Goal: Check status

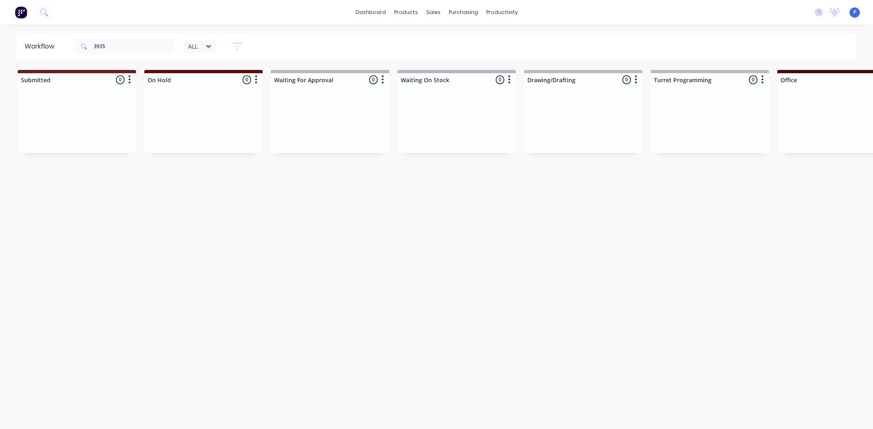
scroll to position [0, 2046]
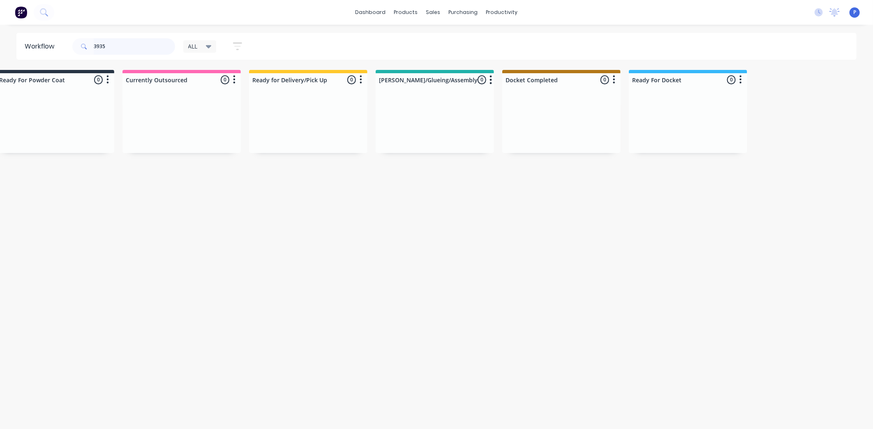
click at [132, 39] on input "3935" at bounding box center [134, 46] width 81 height 16
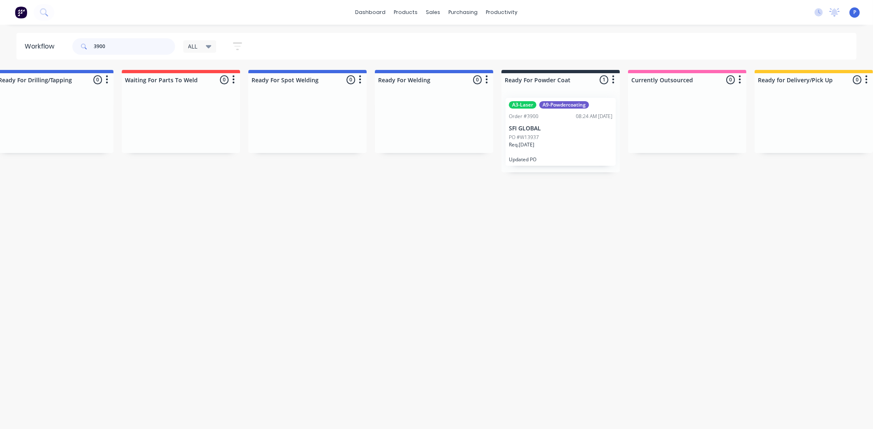
scroll to position [0, 1632]
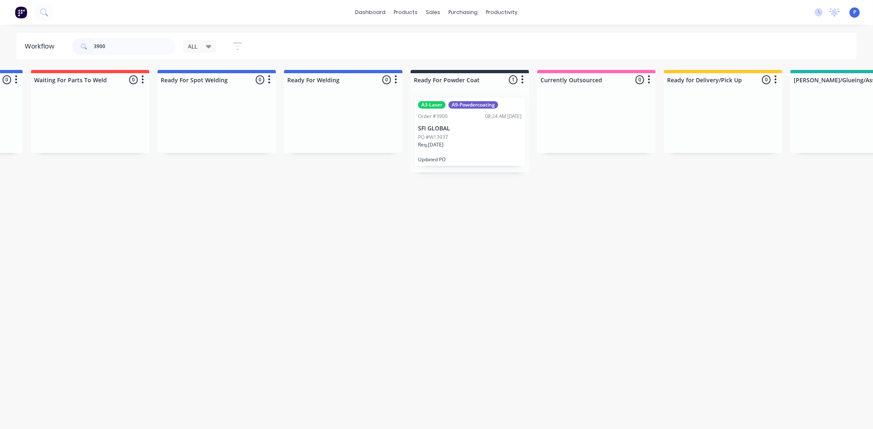
click at [472, 154] on div "A3-Laser A9-Powdercoating Order #3900 08:24 AM [DATE] SFI GLOBAL PO #W13937 Req…" at bounding box center [470, 132] width 110 height 68
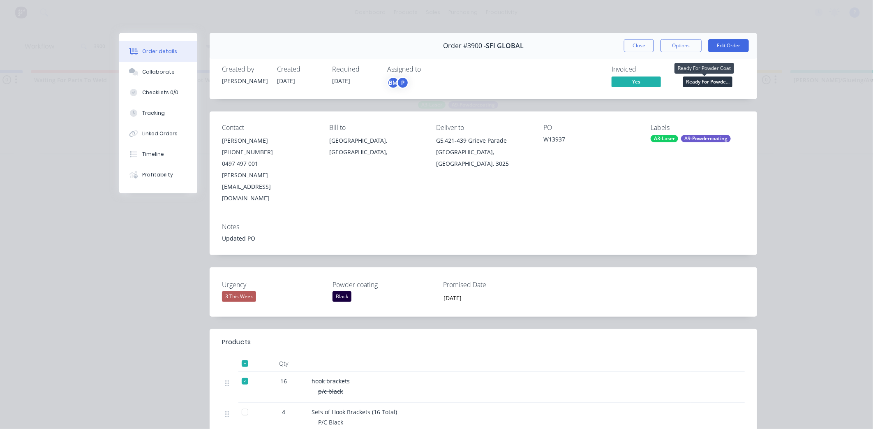
click at [694, 85] on span "Ready For Powde..." at bounding box center [707, 81] width 49 height 10
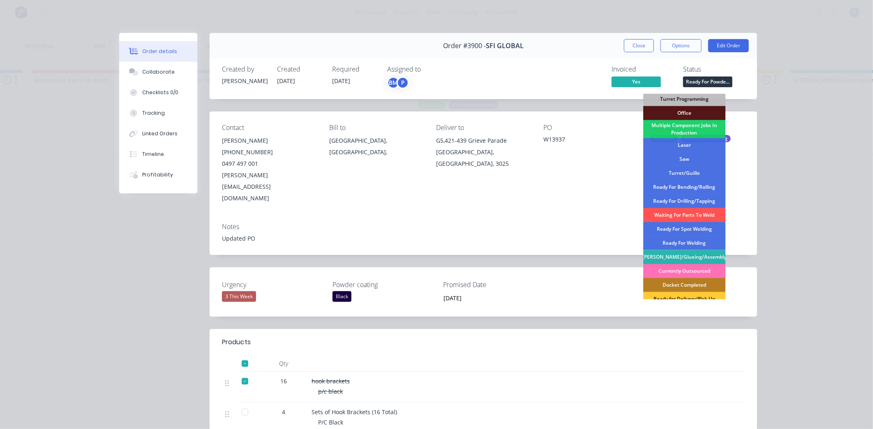
scroll to position [120, 0]
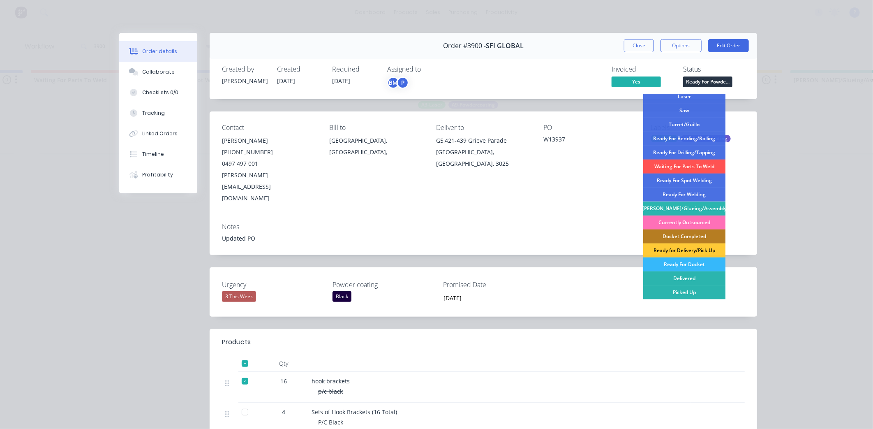
click at [690, 265] on div "Ready For Docket" at bounding box center [684, 264] width 82 height 14
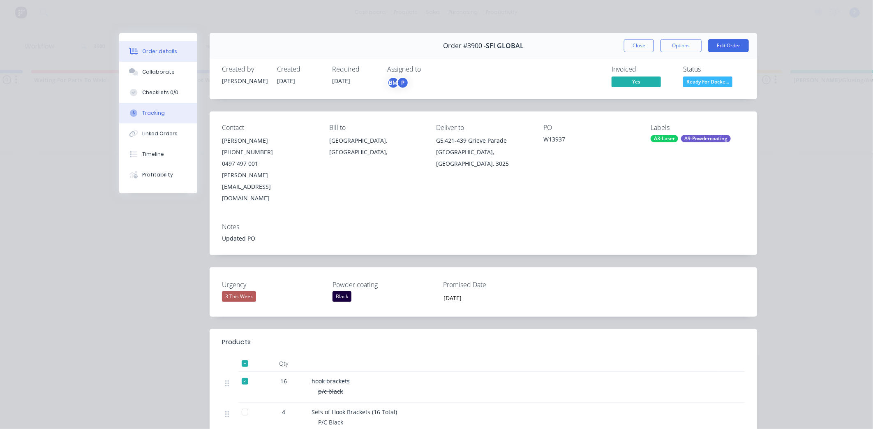
click at [147, 112] on div "Tracking" at bounding box center [153, 112] width 23 height 7
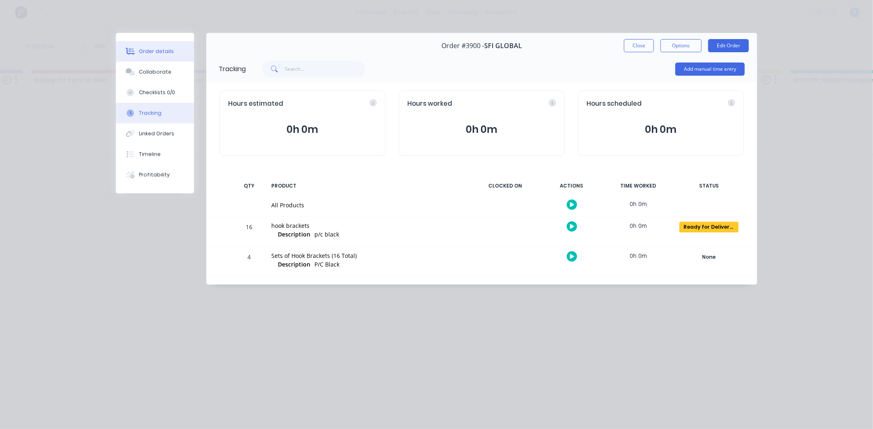
click at [168, 48] on div "Order details" at bounding box center [156, 51] width 35 height 7
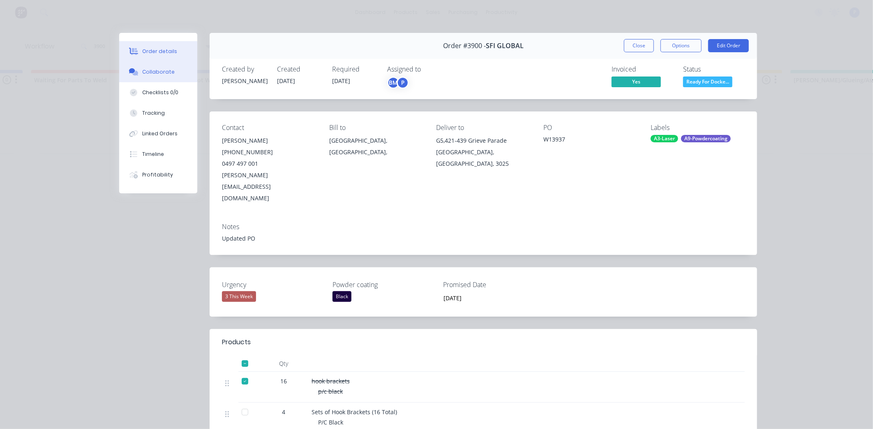
click at [155, 74] on div "Collaborate" at bounding box center [158, 71] width 32 height 7
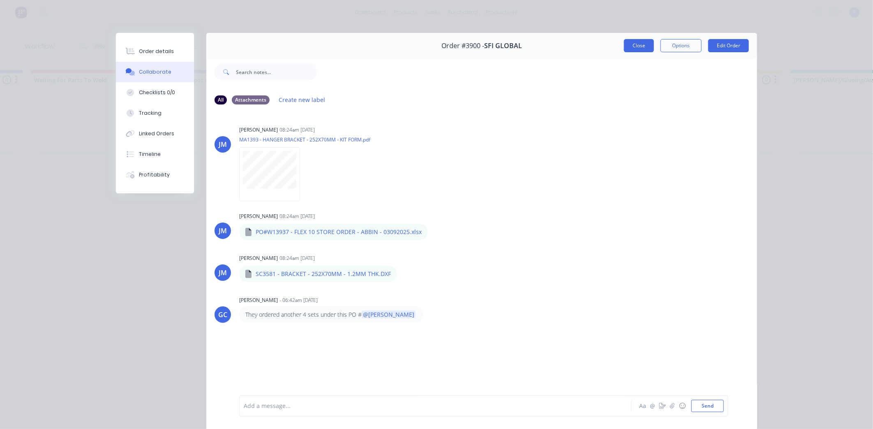
click at [644, 46] on button "Close" at bounding box center [639, 45] width 30 height 13
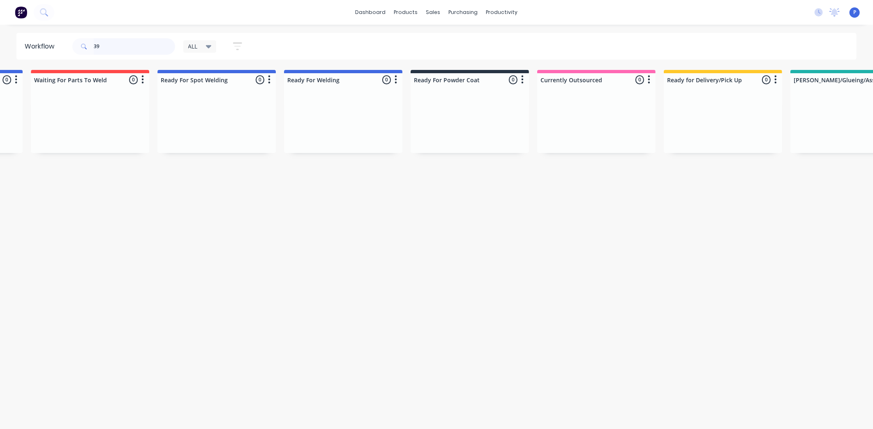
type input "3"
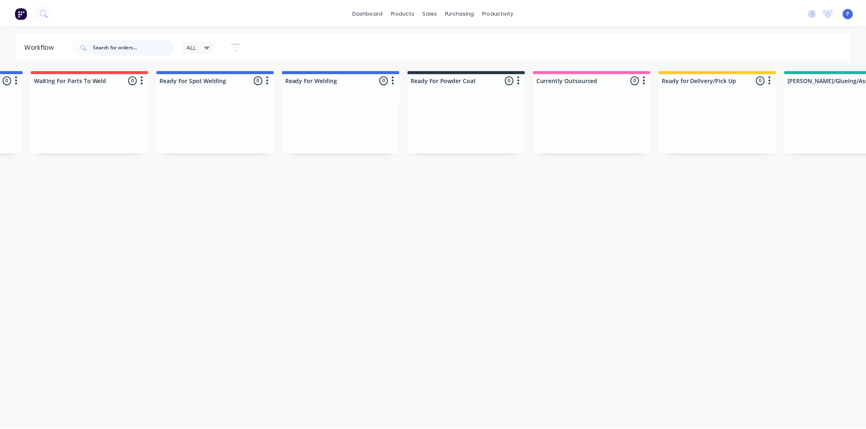
scroll to position [0, 0]
